Goal: Check status: Check status

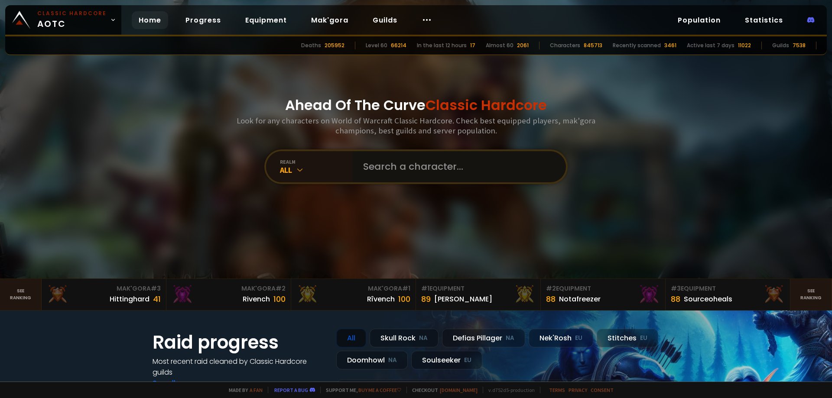
click at [391, 175] on input "text" at bounding box center [457, 166] width 198 height 31
type input "kexet"
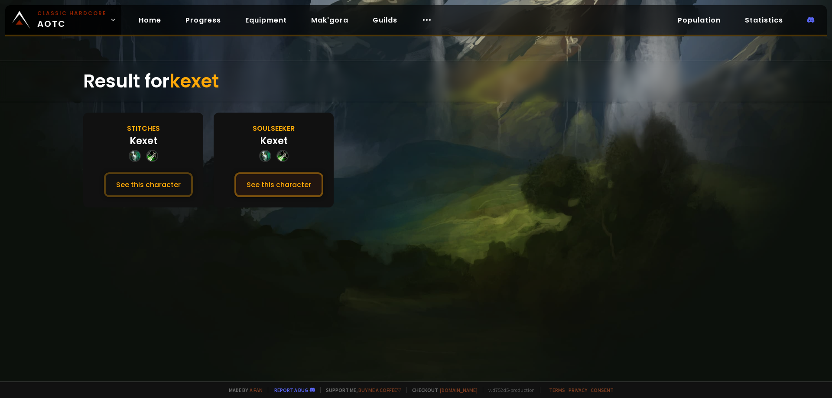
click at [234, 172] on button "See this character" at bounding box center [278, 184] width 89 height 25
drag, startPoint x: 264, startPoint y: 187, endPoint x: 257, endPoint y: 189, distance: 7.7
click at [264, 187] on button "See this character" at bounding box center [278, 184] width 89 height 25
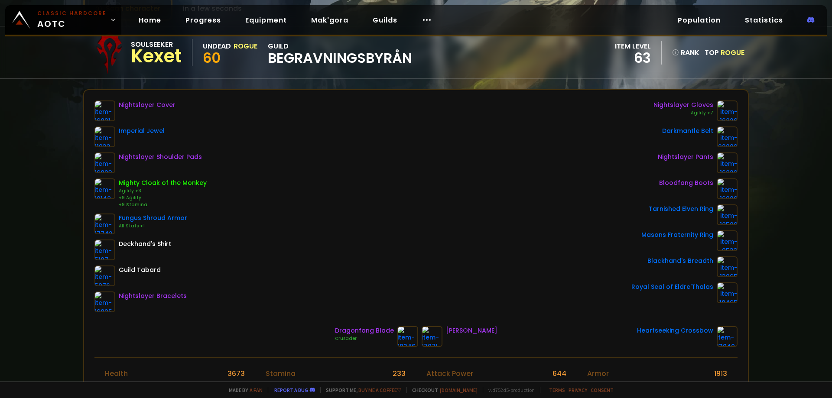
scroll to position [87, 0]
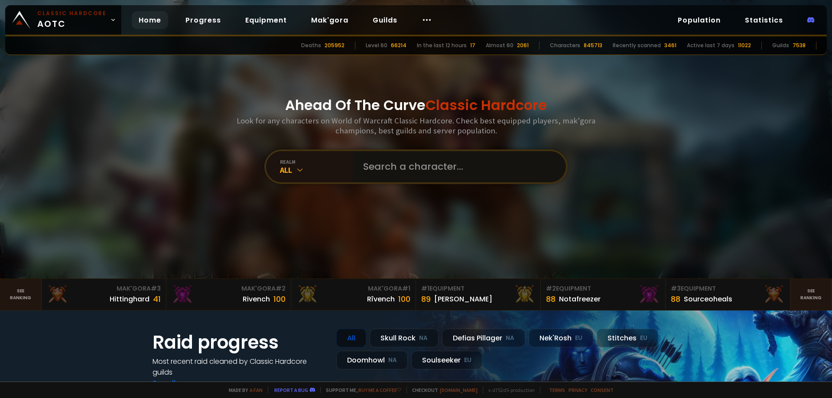
click at [374, 170] on input "text" at bounding box center [457, 166] width 198 height 31
type input "s"
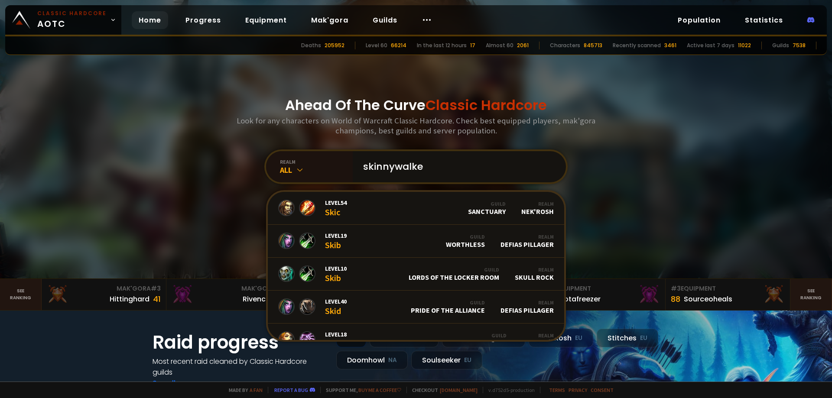
type input "skinnywalker"
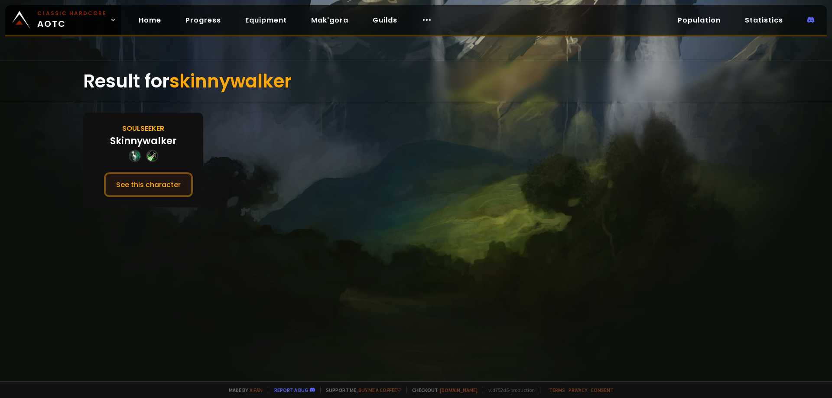
click at [145, 182] on button "See this character" at bounding box center [148, 184] width 89 height 25
